Goal: Information Seeking & Learning: Check status

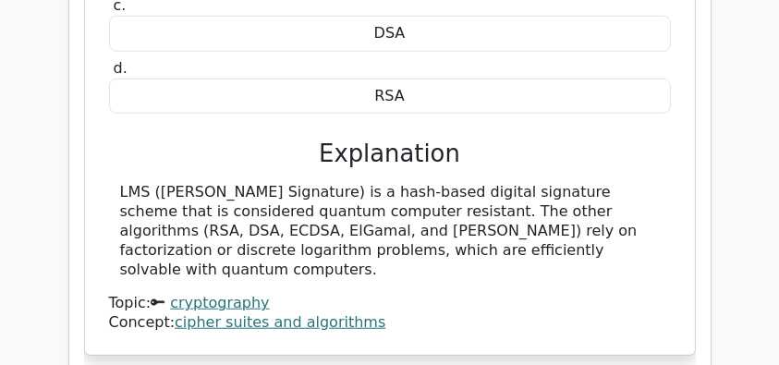
click at [270, 140] on h3 "Explanation" at bounding box center [390, 154] width 540 height 29
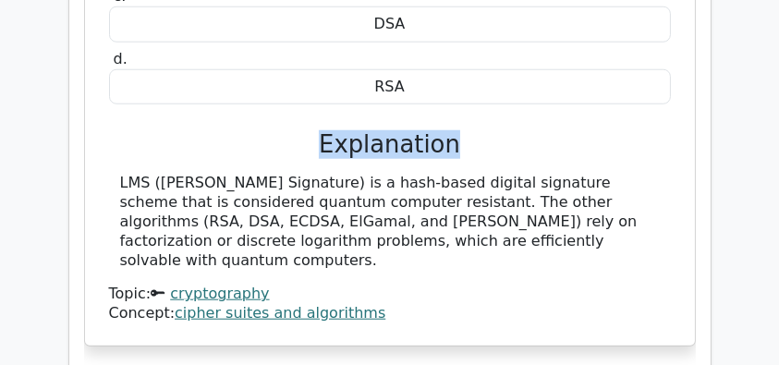
drag, startPoint x: 277, startPoint y: 100, endPoint x: 473, endPoint y: 103, distance: 195.9
click at [473, 130] on h3 "Explanation" at bounding box center [390, 144] width 540 height 29
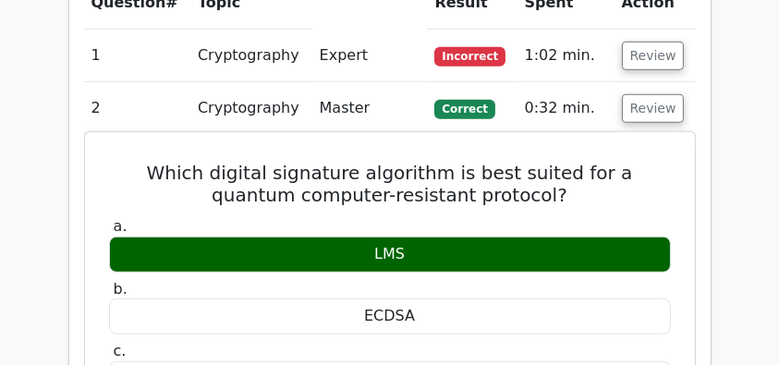
scroll to position [1442, 0]
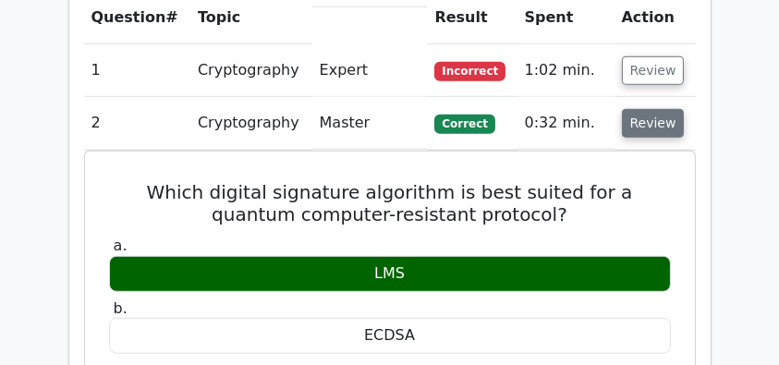
click at [646, 109] on button "Review" at bounding box center [653, 123] width 63 height 29
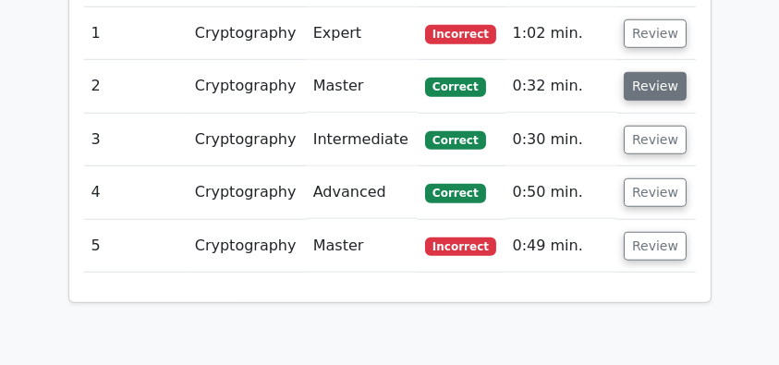
scroll to position [1405, 0]
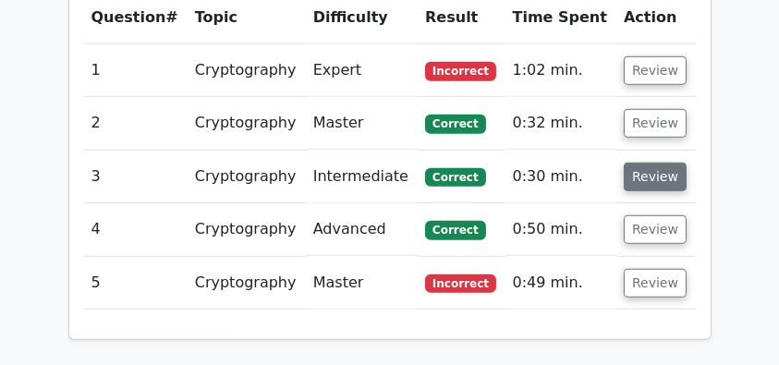
click at [650, 163] on button "Review" at bounding box center [655, 177] width 63 height 29
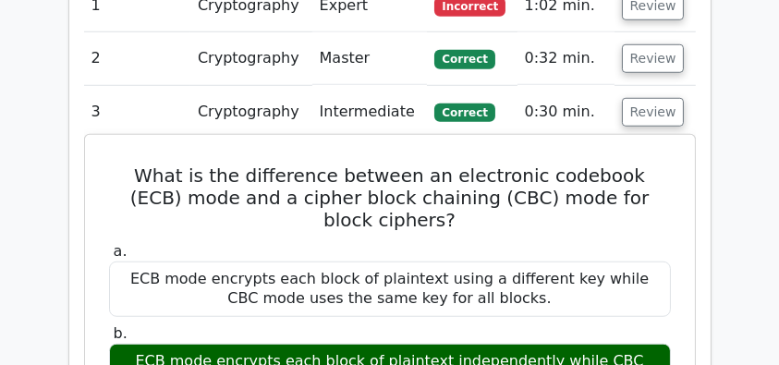
scroll to position [1503, 0]
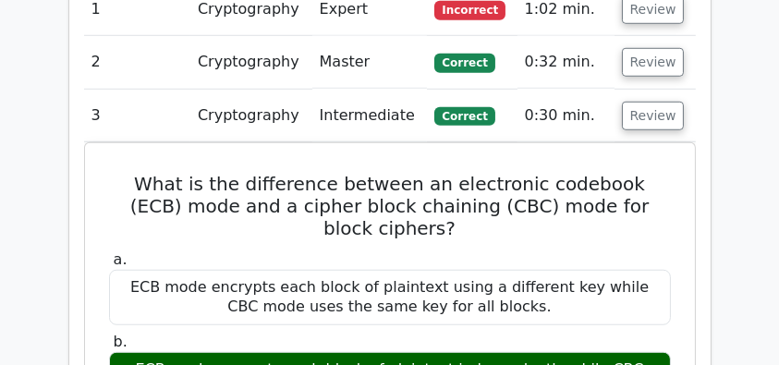
click at [651, 90] on td "Review" at bounding box center [655, 116] width 81 height 53
click at [644, 102] on button "Review" at bounding box center [653, 116] width 63 height 29
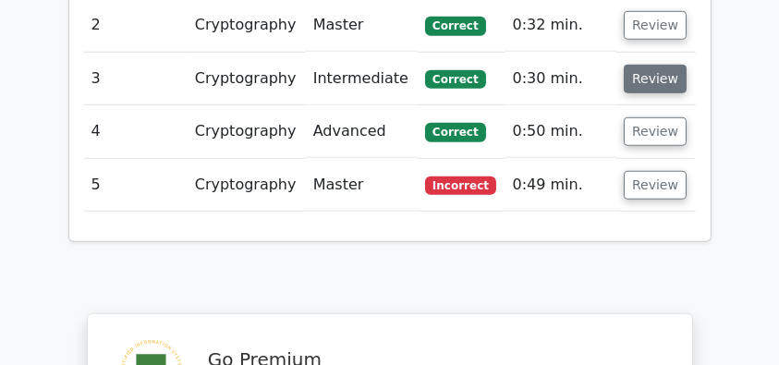
scroll to position [1466, 0]
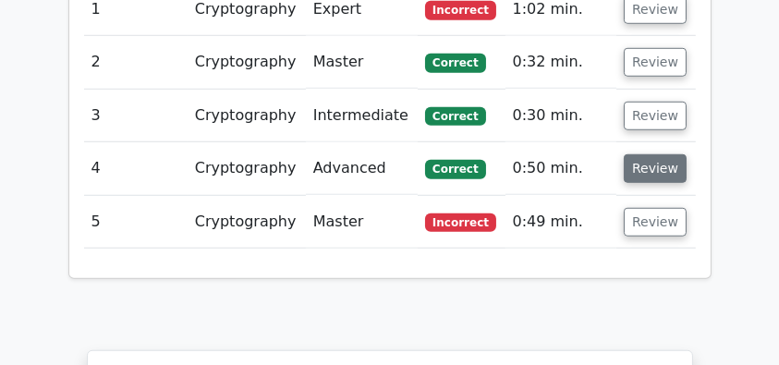
click at [639, 154] on button "Review" at bounding box center [655, 168] width 63 height 29
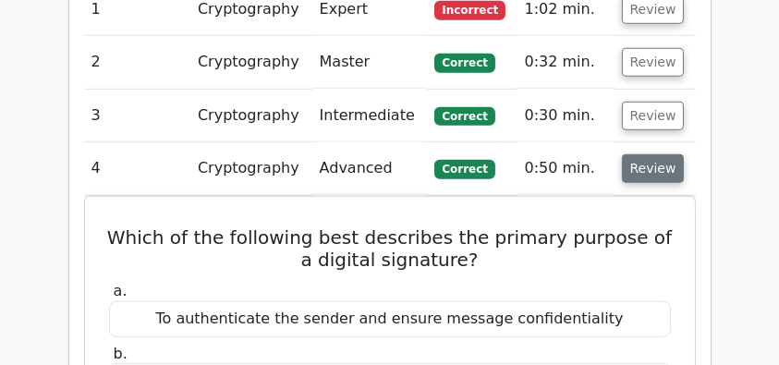
scroll to position [1627, 0]
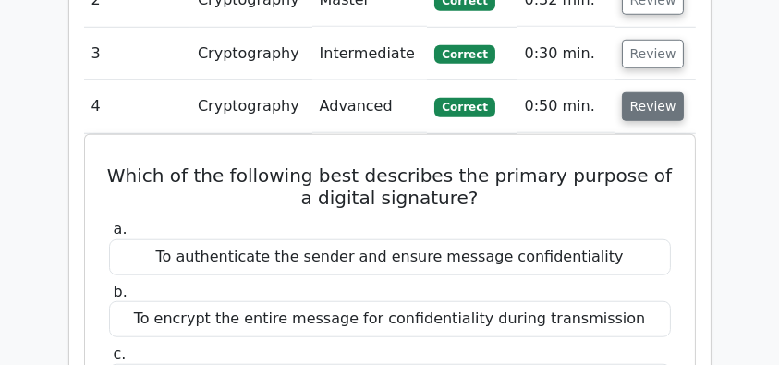
click at [655, 92] on button "Review" at bounding box center [653, 106] width 63 height 29
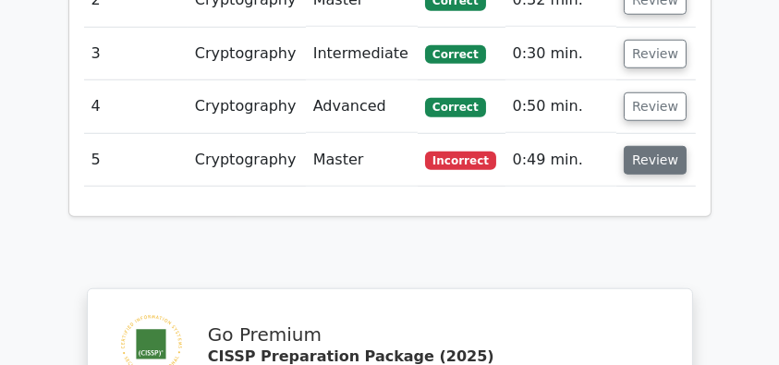
click at [655, 146] on button "Review" at bounding box center [655, 160] width 63 height 29
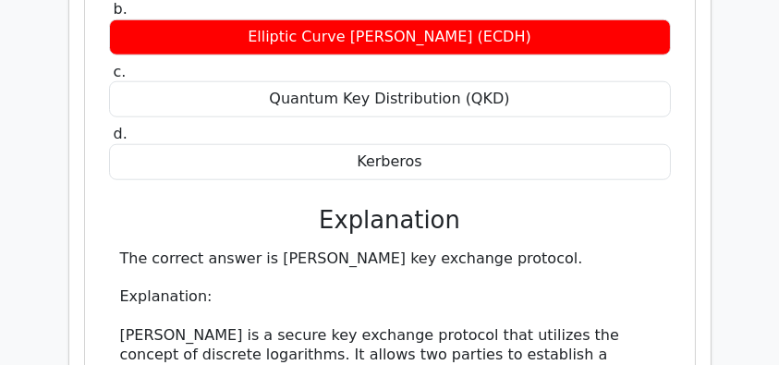
scroll to position [2057, 0]
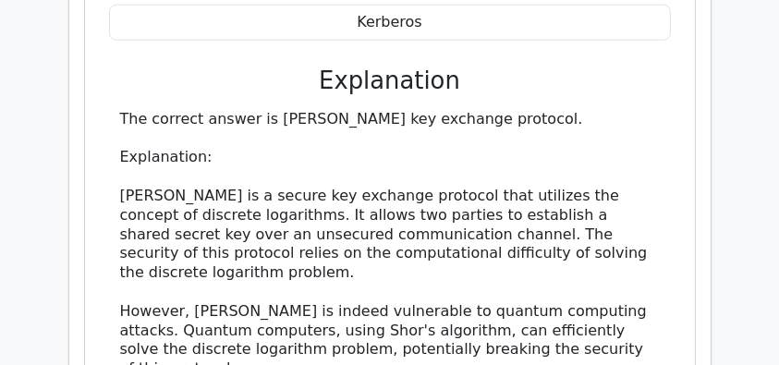
drag, startPoint x: 121, startPoint y: 147, endPoint x: 211, endPoint y: 225, distance: 118.6
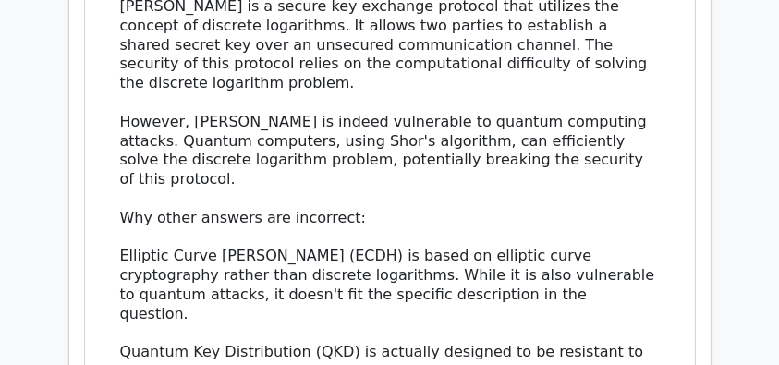
scroll to position [2242, 0]
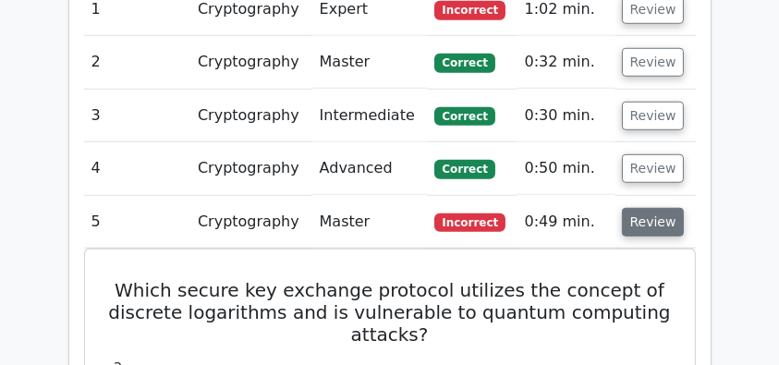
click at [639, 208] on button "Review" at bounding box center [653, 222] width 63 height 29
